Goal: Navigation & Orientation: Find specific page/section

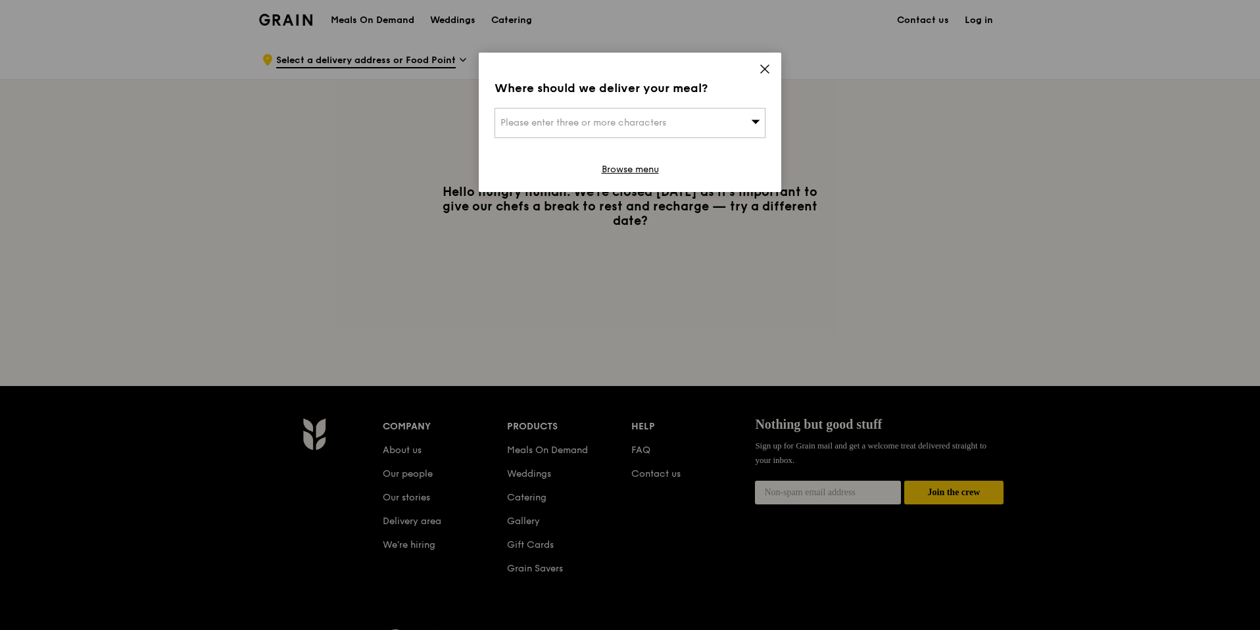
click at [765, 70] on icon at bounding box center [765, 69] width 8 height 8
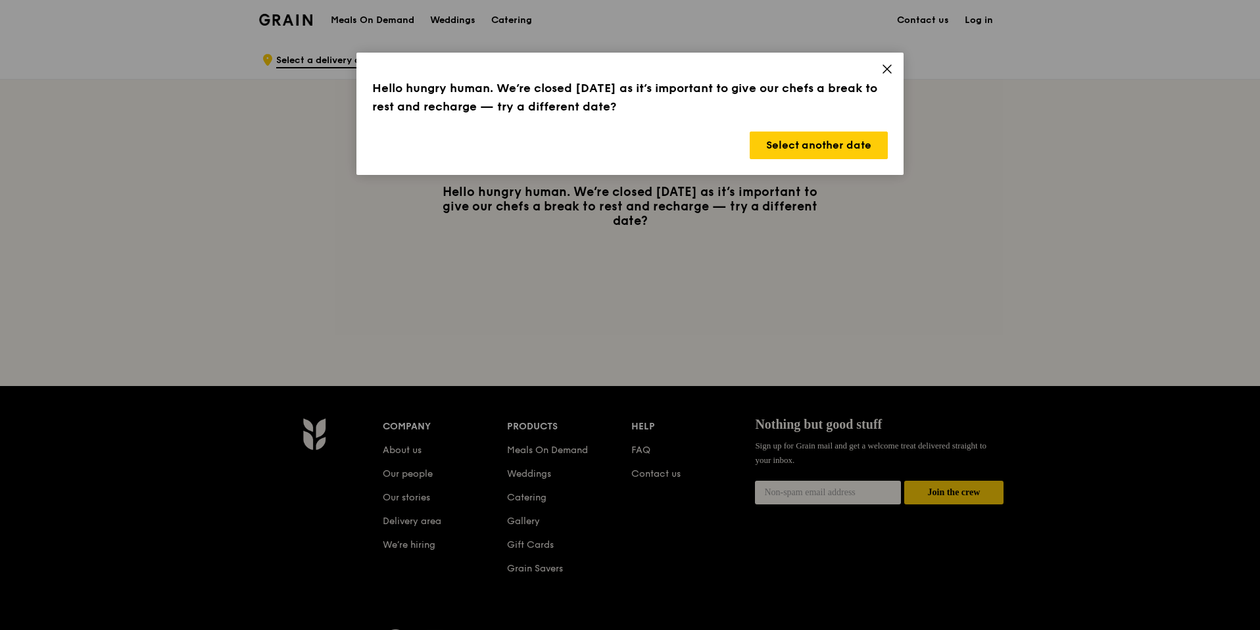
click at [892, 68] on icon at bounding box center [887, 69] width 12 height 12
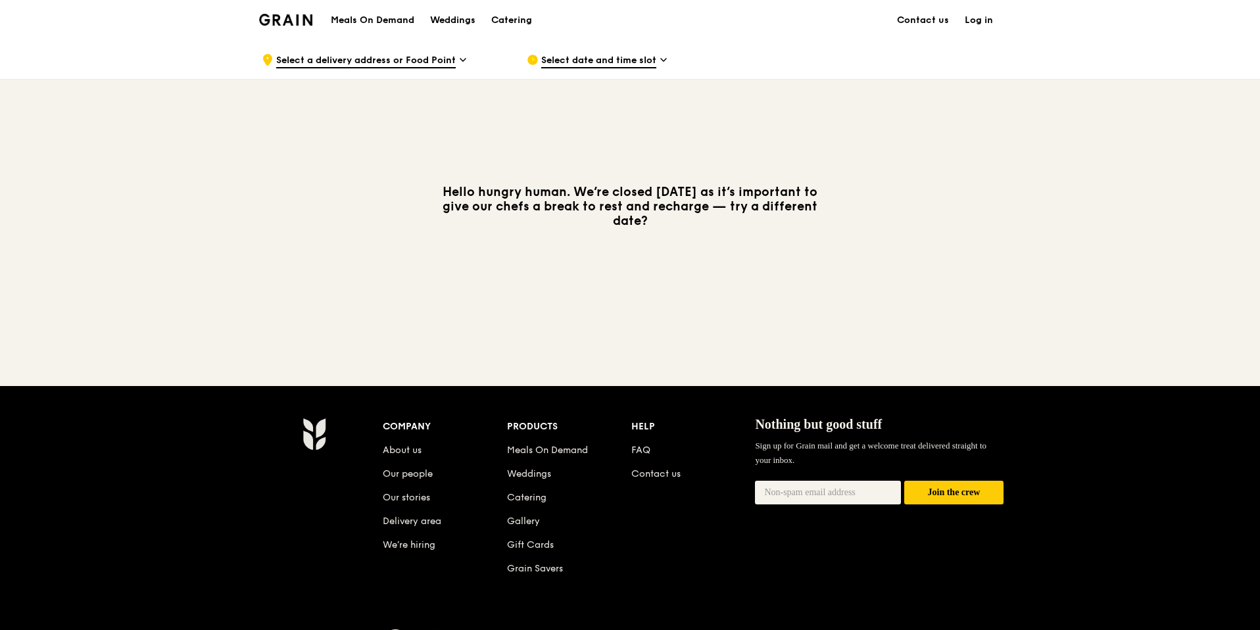
click at [894, 67] on div ".cls-1 { fill: none; stroke: #fff; stroke-linecap: round; stroke-linejoin: roun…" at bounding box center [629, 59] width 757 height 40
click at [639, 452] on link "FAQ" at bounding box center [640, 449] width 19 height 11
click at [368, 19] on h1 "Meals On Demand" at bounding box center [373, 20] width 84 height 13
click at [504, 18] on div "Catering" at bounding box center [511, 20] width 41 height 39
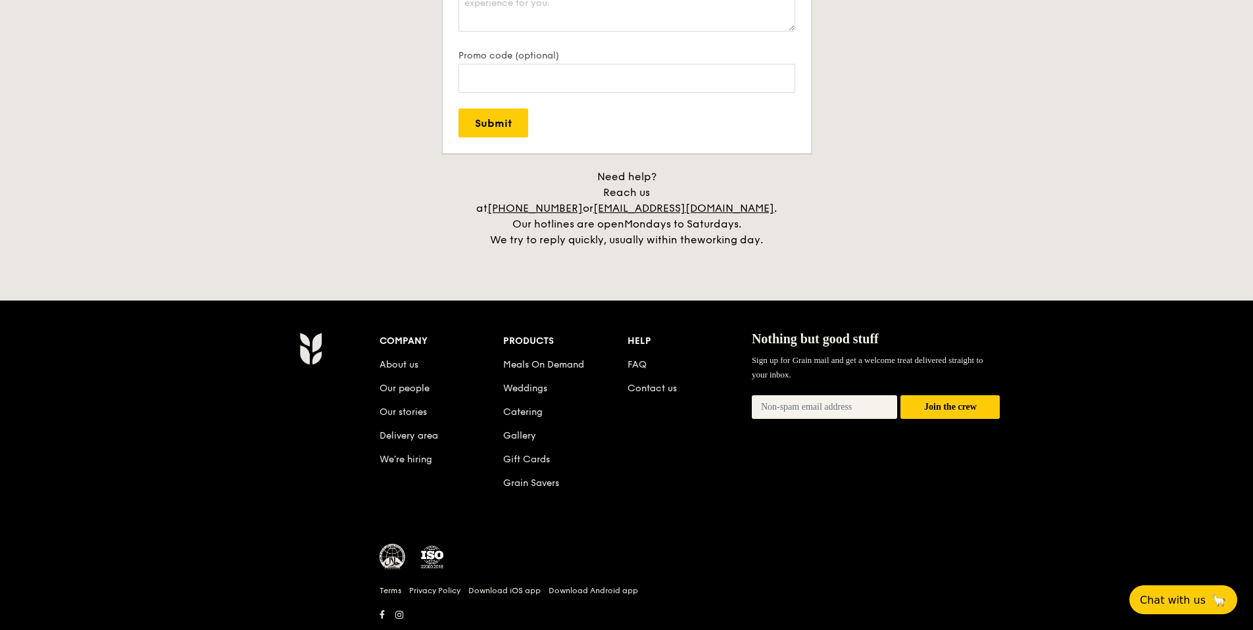
scroll to position [2936, 0]
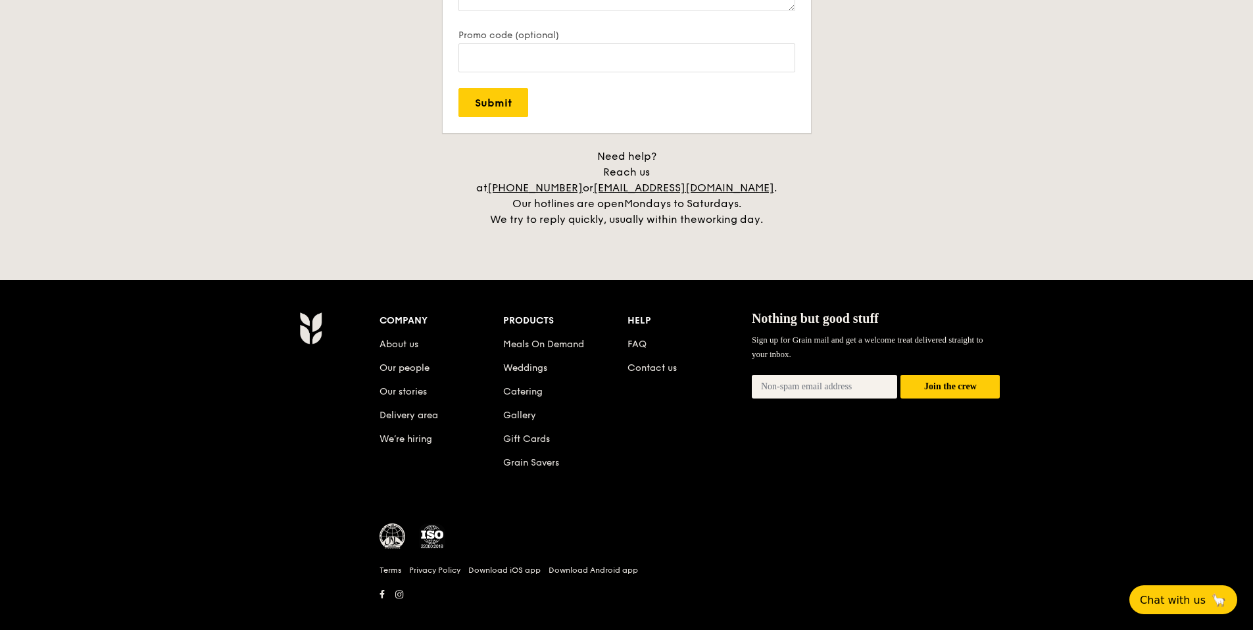
click at [794, 456] on div "Company About us Our people Our stories Delivery area We’re hiring Products Mea…" at bounding box center [689, 402] width 621 height 180
click at [517, 339] on link "Meals On Demand" at bounding box center [543, 344] width 81 height 11
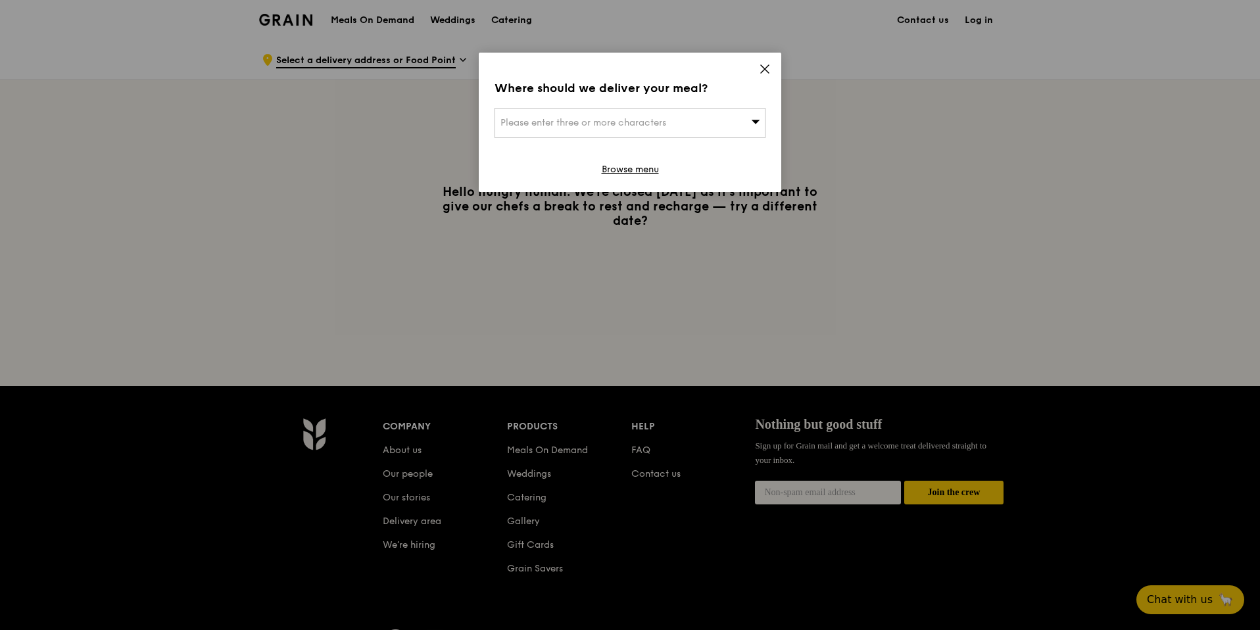
click at [764, 67] on icon at bounding box center [765, 69] width 12 height 12
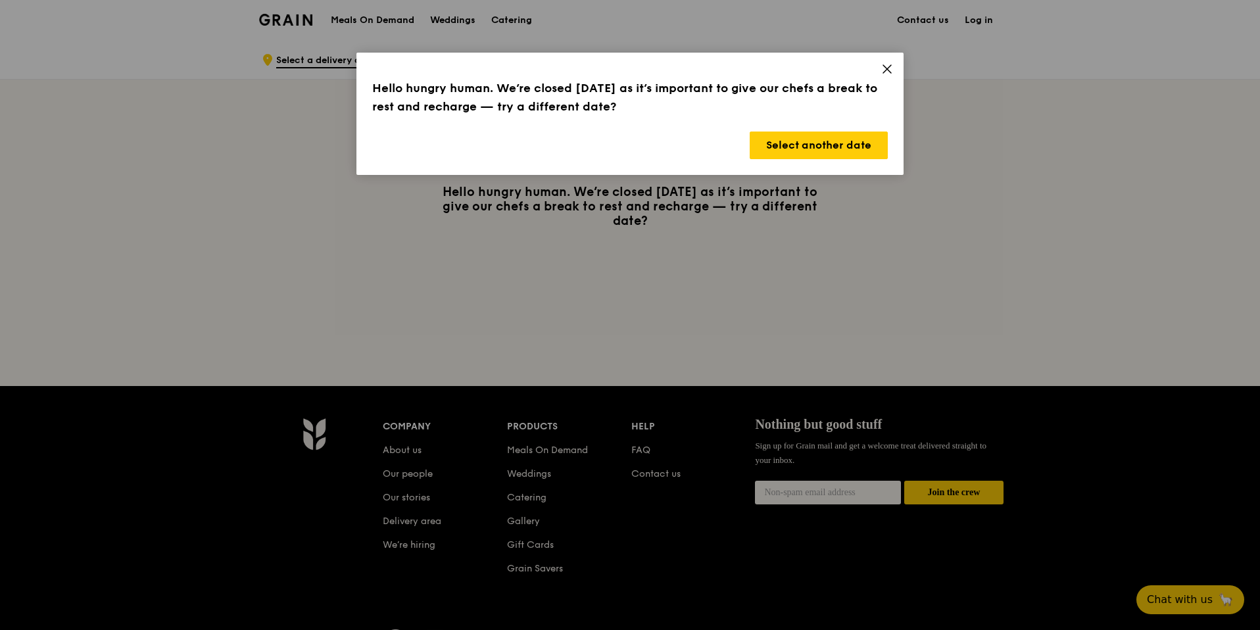
click at [892, 64] on icon at bounding box center [887, 69] width 12 height 12
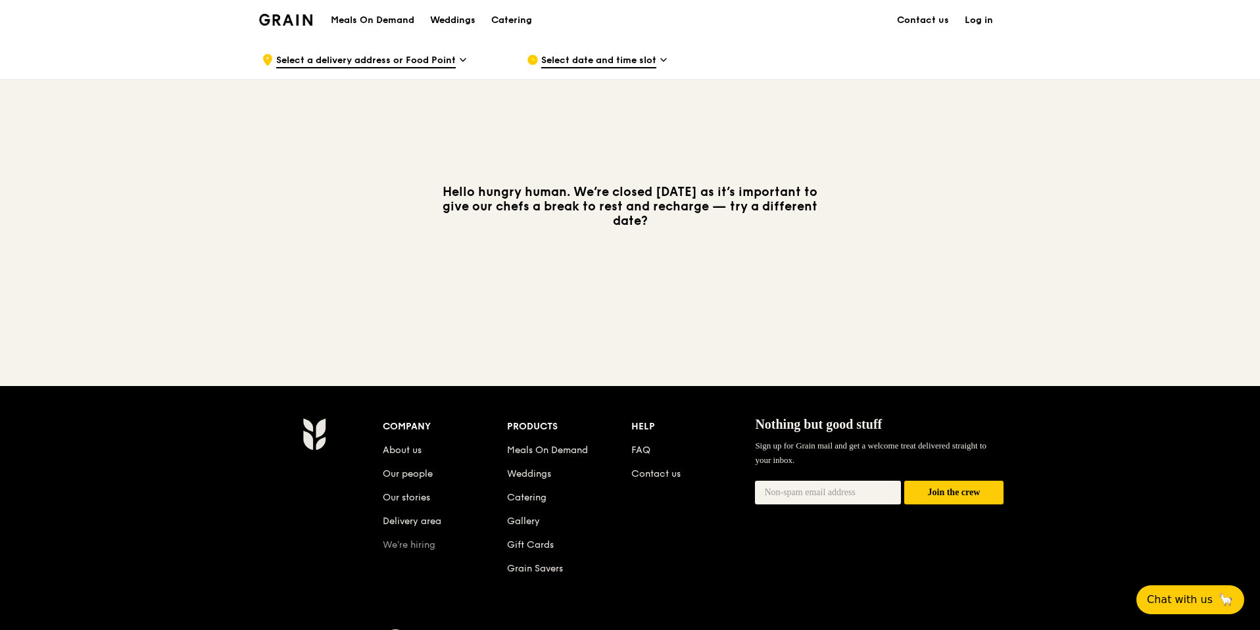
click at [403, 548] on link "We’re hiring" at bounding box center [409, 544] width 53 height 11
